Goal: Complete application form: Complete application form

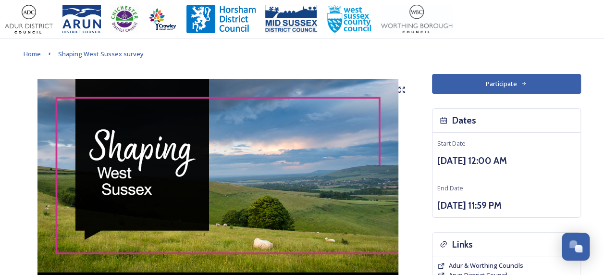
click at [486, 89] on button "Participate" at bounding box center [506, 84] width 149 height 20
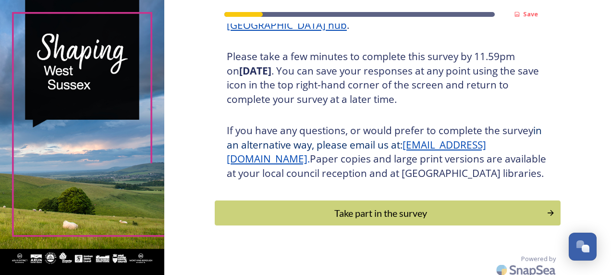
scroll to position [187, 0]
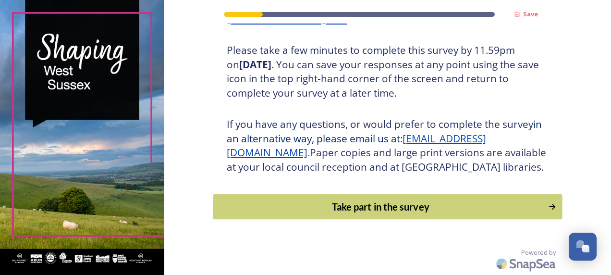
click at [368, 209] on div "Take part in the survey" at bounding box center [380, 206] width 325 height 14
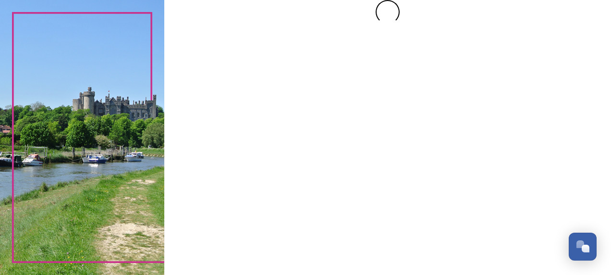
scroll to position [0, 0]
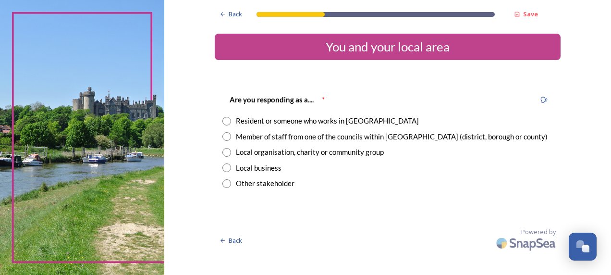
click at [264, 140] on div "Member of staff from one of the councils within [GEOGRAPHIC_DATA] (district, bo…" at bounding box center [392, 136] width 312 height 11
radio input "true"
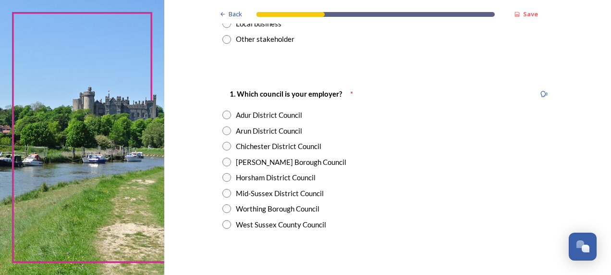
click at [258, 223] on div "West Sussex County Council" at bounding box center [281, 224] width 90 height 11
radio input "true"
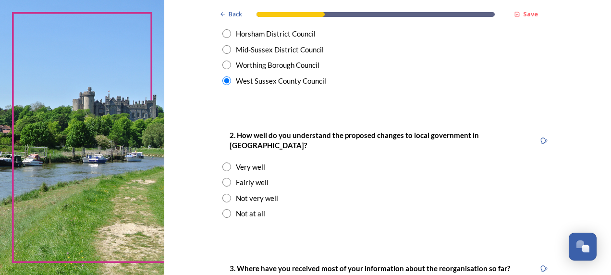
scroll to position [288, 0]
click at [247, 192] on div "Not very well" at bounding box center [257, 197] width 42 height 11
radio input "true"
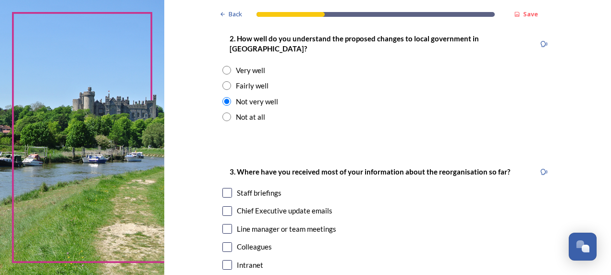
scroll to position [433, 0]
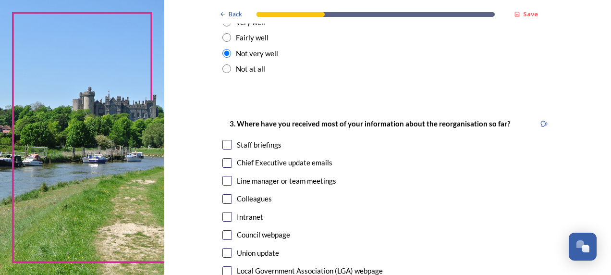
click at [261, 158] on div "Chief Executive update emails" at bounding box center [285, 162] width 96 height 11
checkbox input "true"
click at [251, 175] on div "Line manager or team meetings" at bounding box center [287, 180] width 100 height 11
checkbox input "true"
click at [248, 193] on div "Colleagues" at bounding box center [254, 198] width 35 height 11
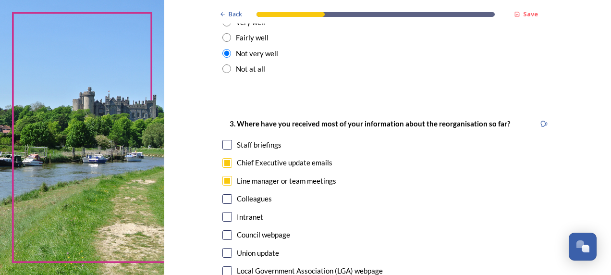
checkbox input "true"
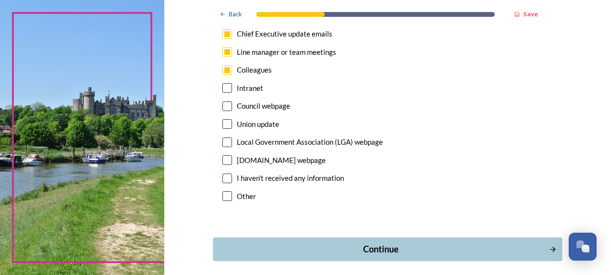
scroll to position [577, 0]
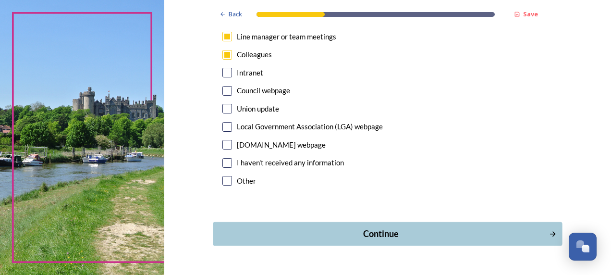
click at [315, 227] on div "Continue" at bounding box center [380, 233] width 325 height 13
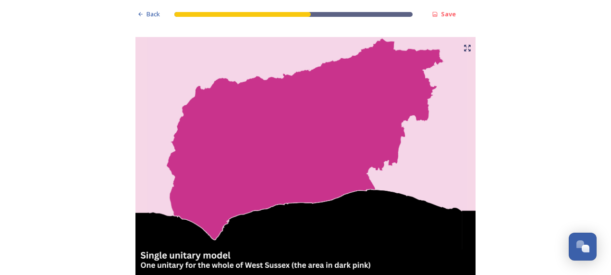
scroll to position [96, 0]
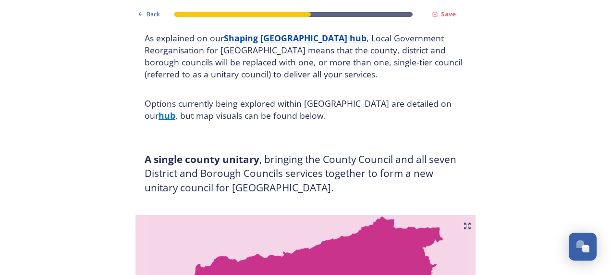
scroll to position [48, 0]
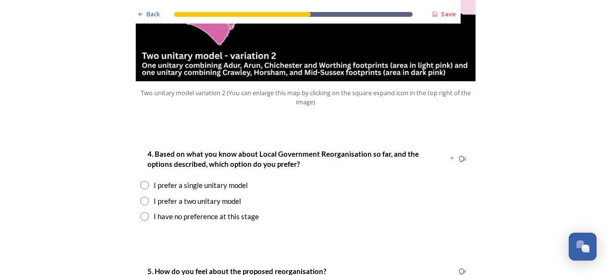
scroll to position [1250, 0]
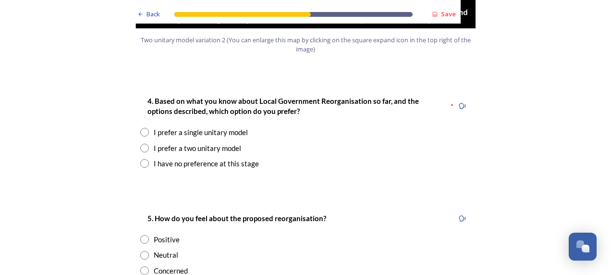
click at [211, 127] on div "I prefer a single unitary model" at bounding box center [201, 132] width 94 height 11
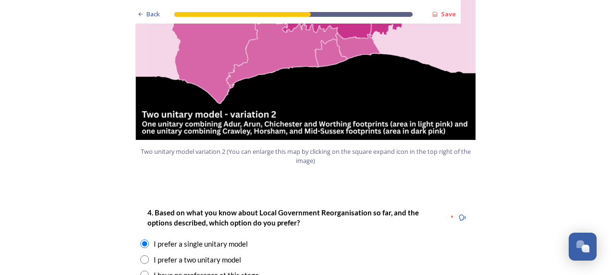
scroll to position [1154, 0]
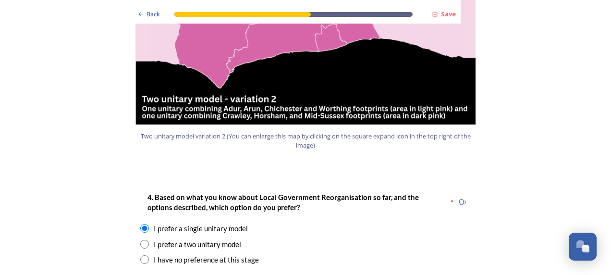
click at [199, 254] on div "I have no preference at this stage" at bounding box center [206, 259] width 105 height 11
radio input "false"
radio input "true"
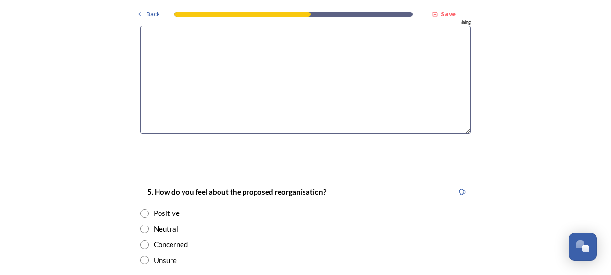
scroll to position [1586, 0]
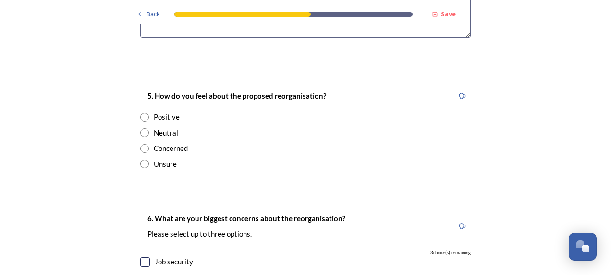
click at [165, 143] on div "Concerned" at bounding box center [171, 148] width 34 height 11
radio input "true"
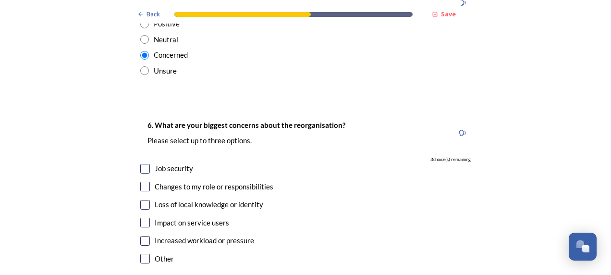
scroll to position [1683, 0]
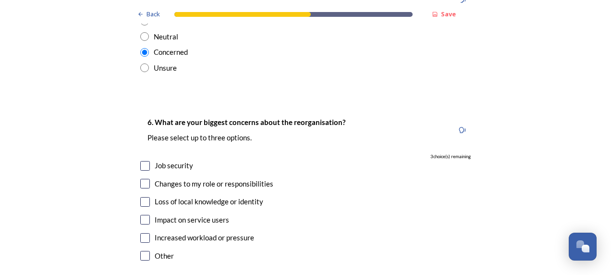
click at [168, 160] on div "Job security" at bounding box center [174, 165] width 38 height 11
checkbox input "true"
click at [175, 178] on div "Changes to my role or responsibilities" at bounding box center [214, 183] width 119 height 11
checkbox input "true"
click at [185, 232] on div "Increased workload or pressure" at bounding box center [205, 237] width 100 height 11
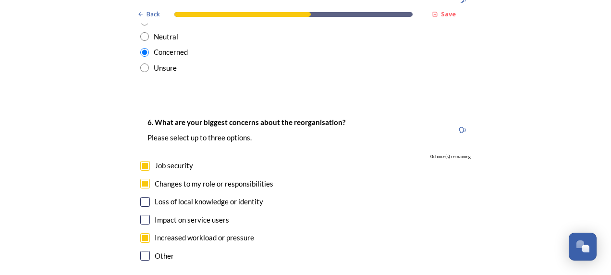
click at [187, 232] on div "Increased workload or pressure" at bounding box center [205, 237] width 100 height 11
click at [186, 232] on div "Increased workload or pressure" at bounding box center [205, 237] width 100 height 11
checkbox input "true"
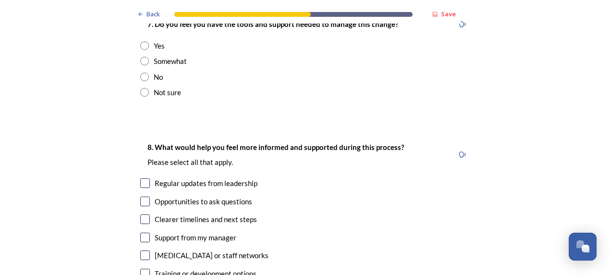
scroll to position [1923, 0]
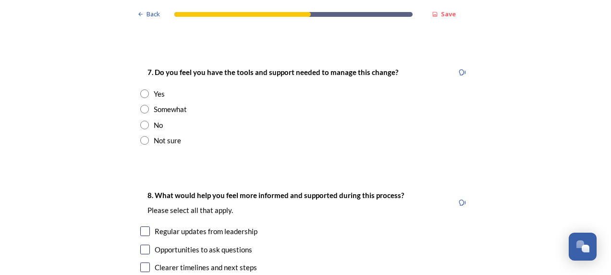
click at [161, 104] on div "Somewhat" at bounding box center [170, 109] width 33 height 11
radio input "true"
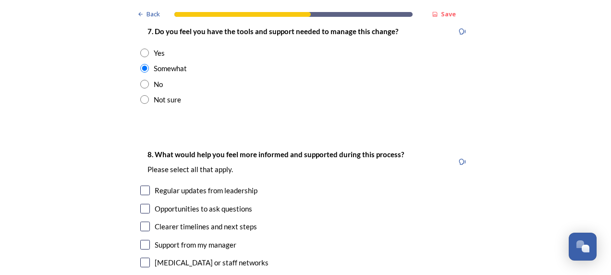
scroll to position [2019, 0]
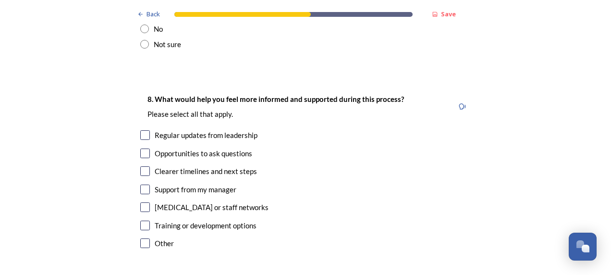
click at [241, 130] on div "Regular updates from leadership" at bounding box center [206, 135] width 103 height 11
checkbox input "true"
click at [229, 148] on div "Opportunities to ask questions" at bounding box center [204, 153] width 98 height 11
checkbox input "true"
click at [224, 166] on div "Clearer timelines and next steps" at bounding box center [206, 171] width 102 height 11
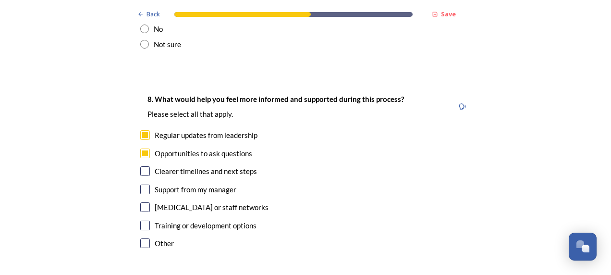
checkbox input "true"
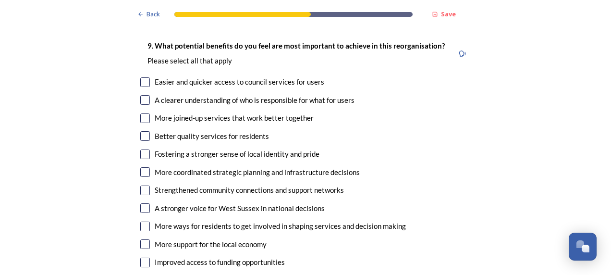
scroll to position [2259, 0]
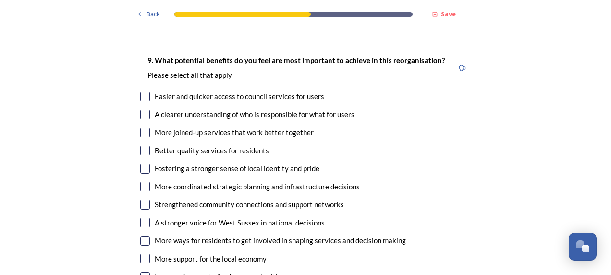
click at [198, 235] on div "More ways for residents to get involved in shaping services and decision making" at bounding box center [280, 240] width 251 height 11
checkbox input "true"
click at [217, 112] on div "9. What potential benefits do you feel are most important to achieve in this re…" at bounding box center [306, 179] width 346 height 268
click at [191, 127] on div "More joined-up services that work better together" at bounding box center [234, 132] width 159 height 11
checkbox input "true"
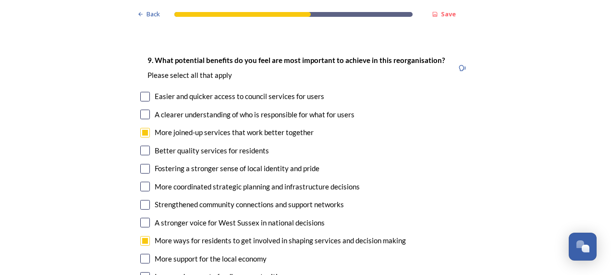
click at [227, 182] on div "9. What potential benefits do you feel are most important to achieve in this re…" at bounding box center [306, 179] width 346 height 268
click at [219, 199] on div "Strengthened community connections and support networks" at bounding box center [249, 204] width 189 height 11
checkbox input "true"
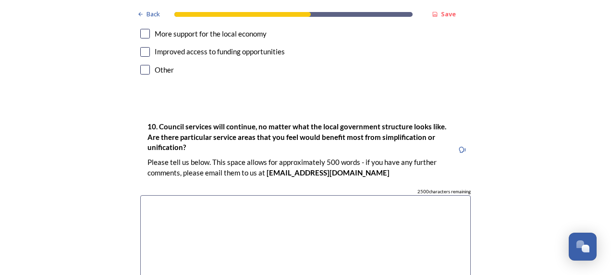
scroll to position [2500, 0]
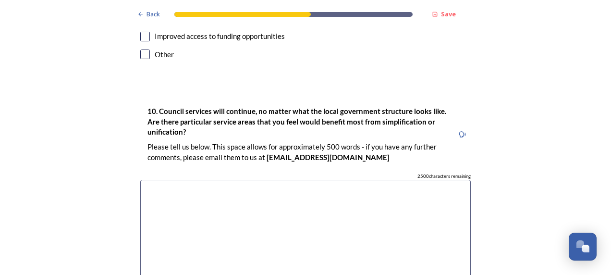
click at [372, 180] on textarea at bounding box center [305, 234] width 331 height 108
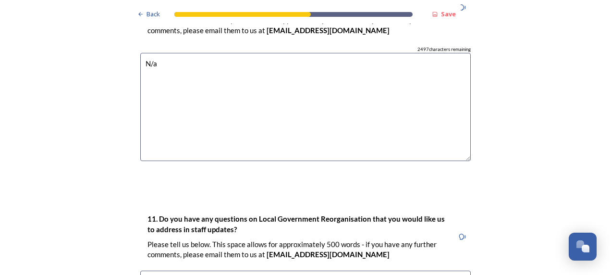
scroll to position [2740, 0]
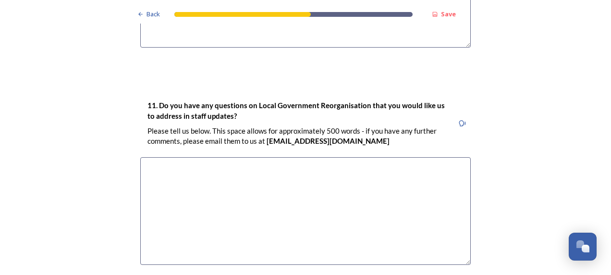
type textarea "N/a"
click at [322, 178] on textarea at bounding box center [305, 211] width 331 height 108
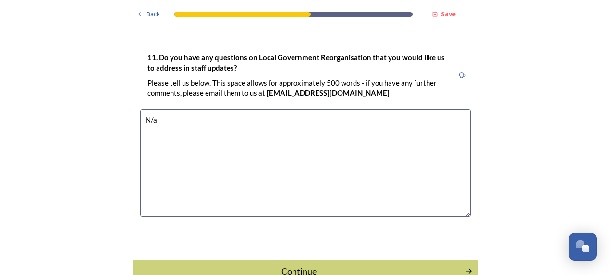
drag, startPoint x: 254, startPoint y: 162, endPoint x: 16, endPoint y: 164, distance: 238.0
click at [316, 114] on textarea "Just regarding" at bounding box center [305, 163] width 331 height 108
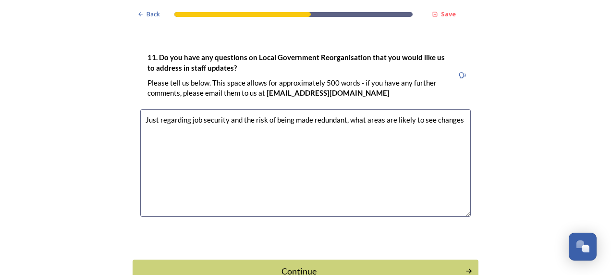
type textarea "Just regarding job security and the risk of being made redundant, what areas ar…"
click at [265, 265] on div "Continue" at bounding box center [299, 271] width 325 height 13
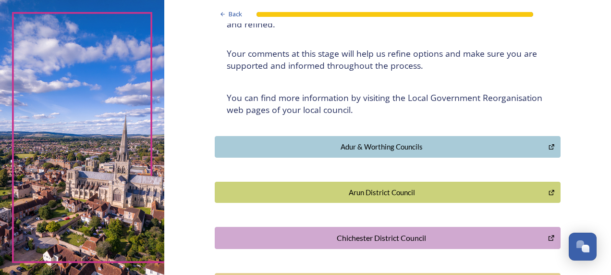
scroll to position [0, 0]
